Goal: Task Accomplishment & Management: Manage account settings

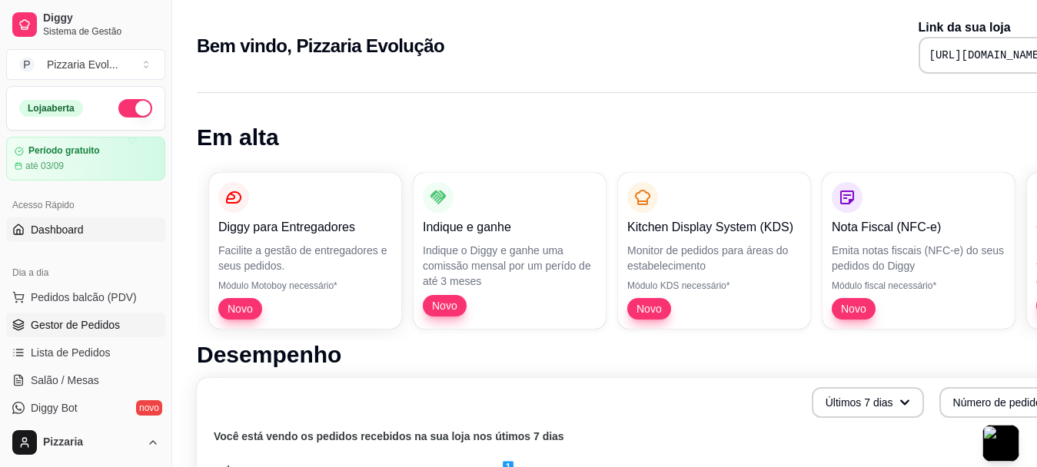
click at [63, 327] on span "Gestor de Pedidos" at bounding box center [75, 324] width 89 height 15
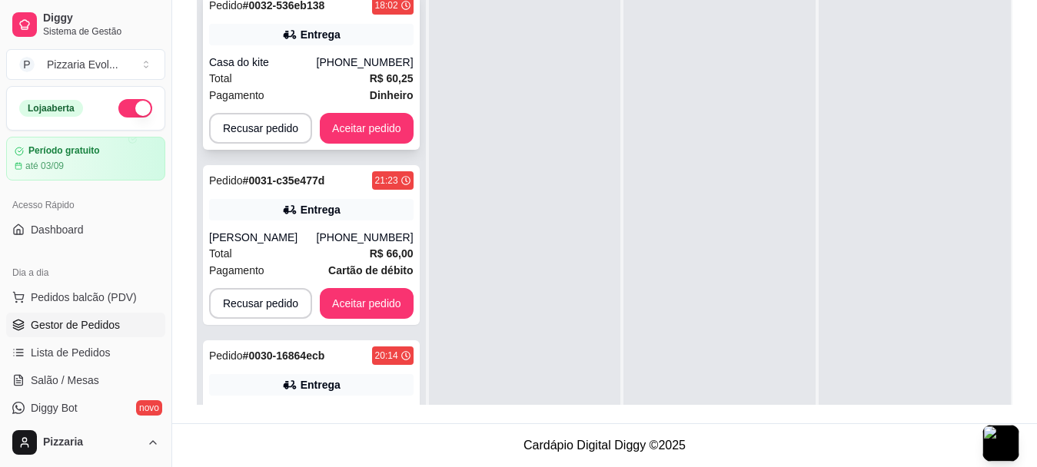
click at [334, 70] on div "Total R$ 60,25" at bounding box center [311, 78] width 204 height 17
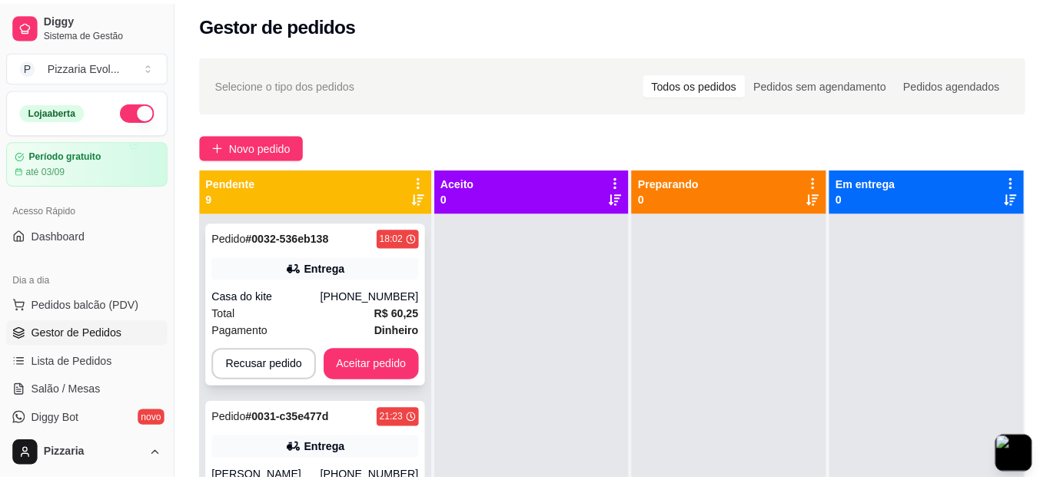
scroll to position [4, 0]
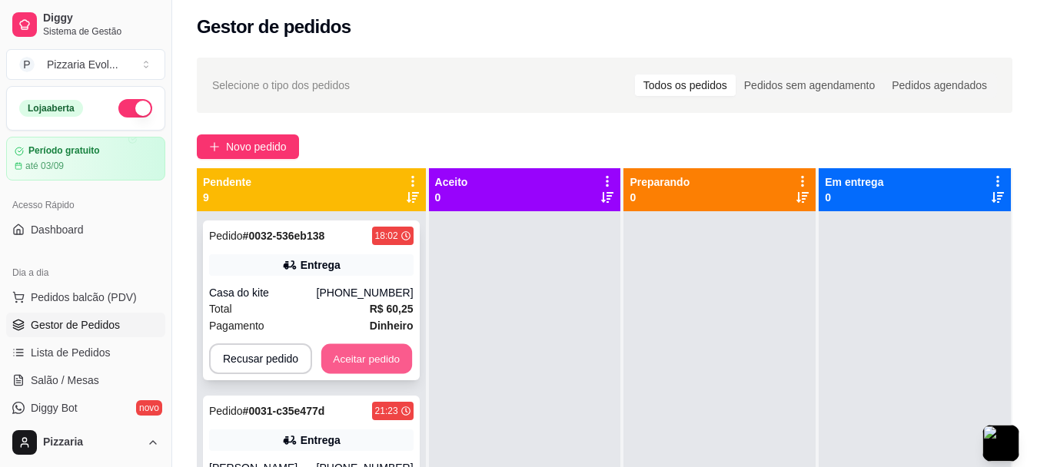
click at [350, 360] on button "Aceitar pedido" at bounding box center [366, 359] width 91 height 30
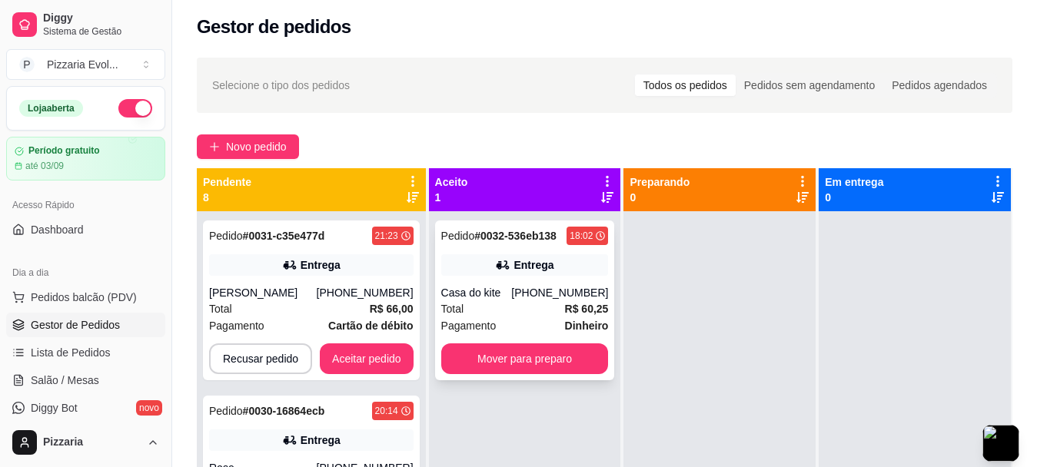
click at [593, 275] on div "Entrega" at bounding box center [525, 265] width 168 height 22
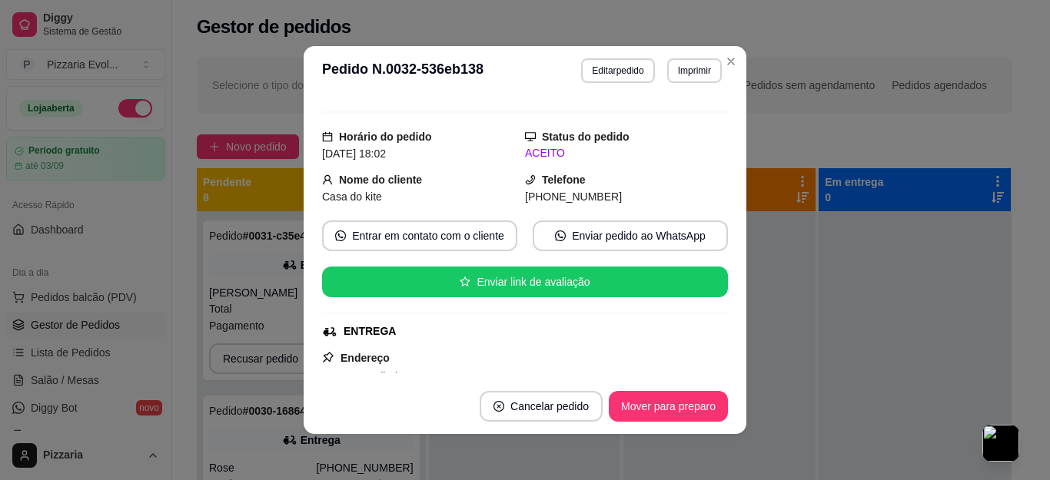
scroll to position [0, 0]
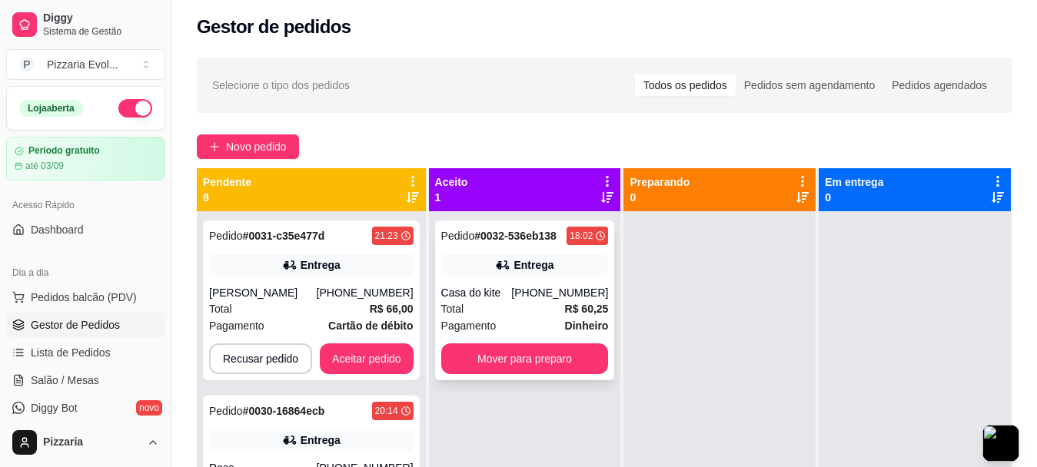
click at [585, 272] on div "Entrega" at bounding box center [525, 265] width 168 height 22
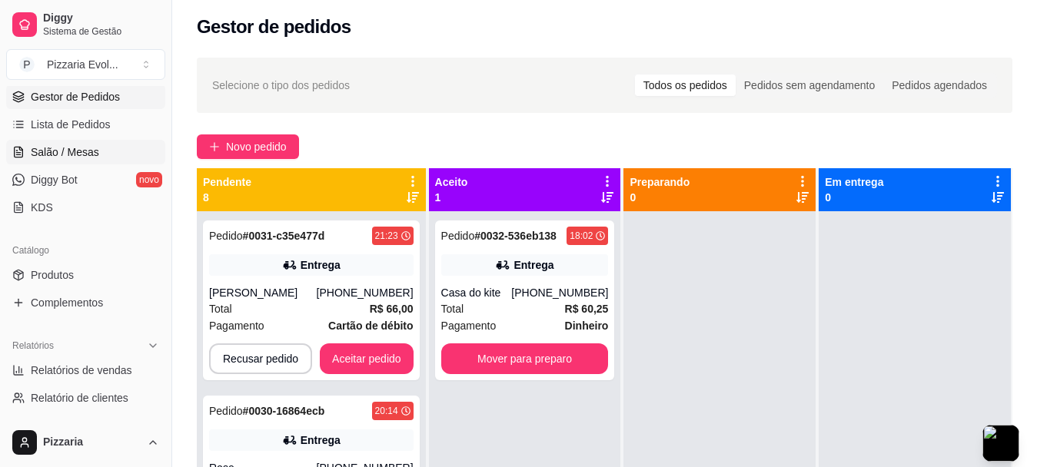
scroll to position [231, 0]
click at [93, 267] on link "Produtos" at bounding box center [85, 273] width 159 height 25
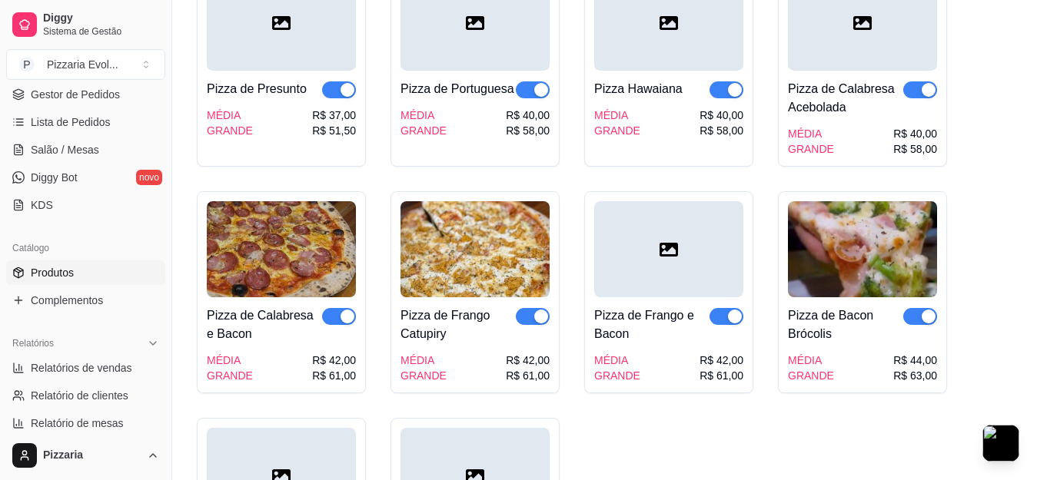
scroll to position [1460, 0]
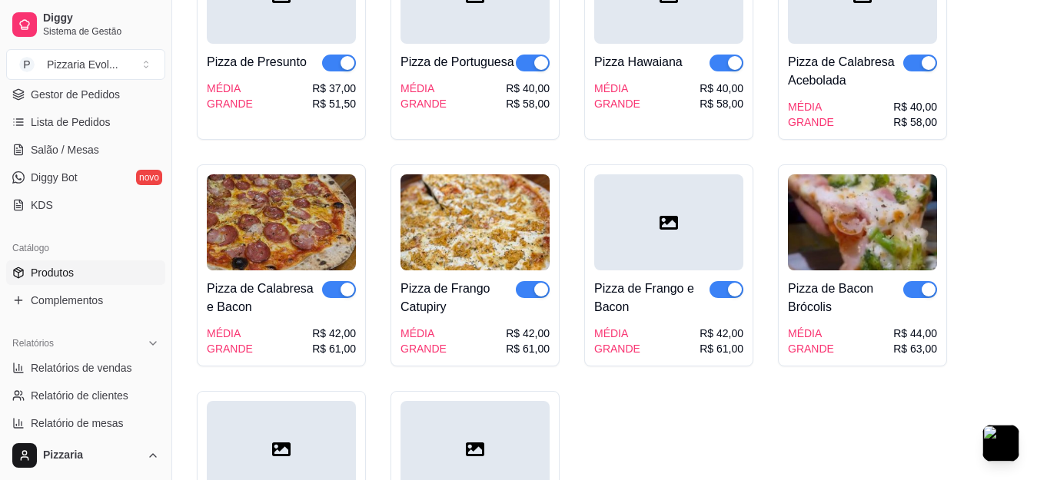
click at [526, 281] on span "button" at bounding box center [533, 289] width 34 height 17
click at [737, 283] on div "button" at bounding box center [735, 290] width 14 height 14
